Goal: Find specific page/section: Find specific page/section

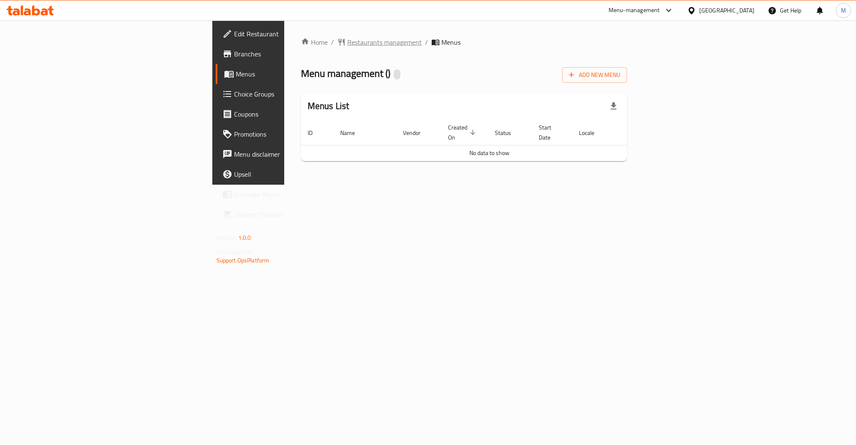
click at [347, 38] on span "Restaurants management" at bounding box center [384, 42] width 74 height 10
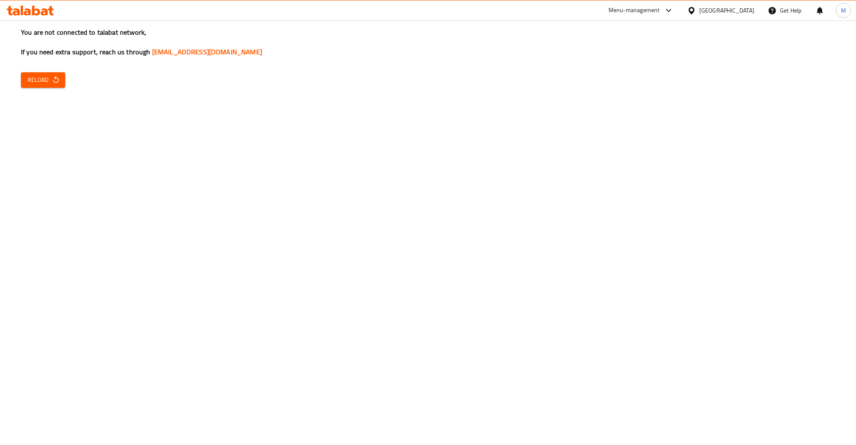
click at [45, 80] on span "Reload" at bounding box center [43, 80] width 31 height 10
click at [118, 234] on div "You are not connected to talabat network, If you need extra support, reach us t…" at bounding box center [428, 222] width 856 height 445
click at [46, 84] on span "Reload" at bounding box center [43, 80] width 31 height 10
click at [57, 80] on icon "button" at bounding box center [56, 80] width 8 height 8
click at [52, 80] on icon "button" at bounding box center [56, 80] width 8 height 8
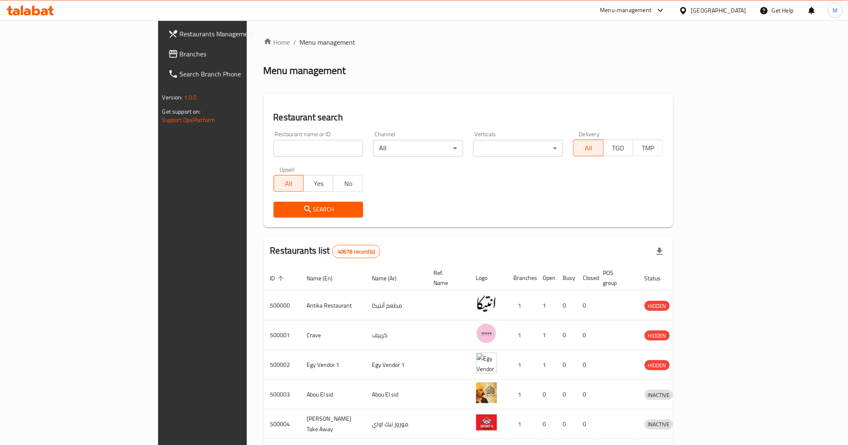
click at [180, 52] on span "Branches" at bounding box center [236, 54] width 113 height 10
